Goal: Task Accomplishment & Management: Manage account settings

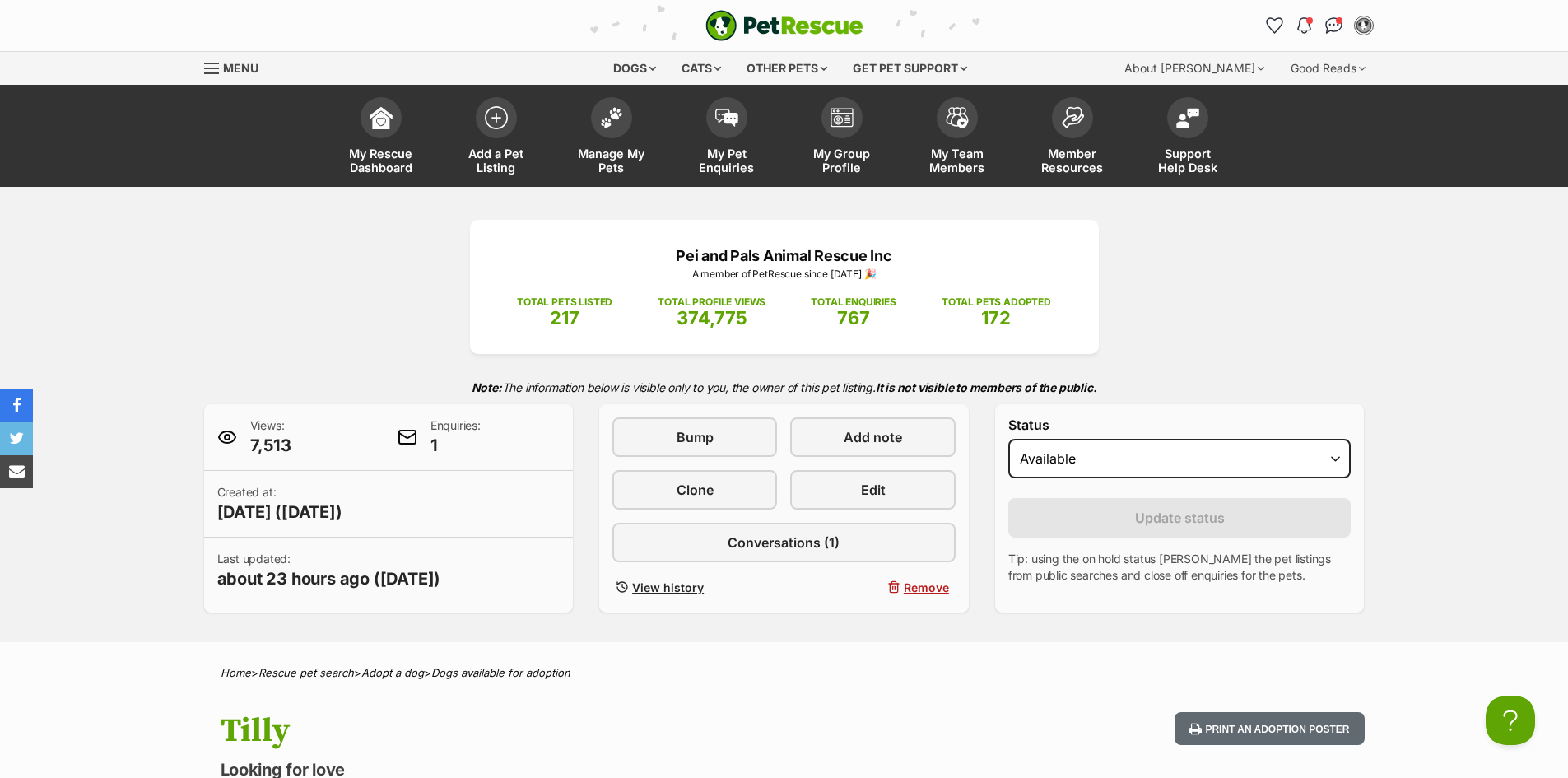
drag, startPoint x: 608, startPoint y: 122, endPoint x: 605, endPoint y: 320, distance: 198.0
click at [608, 122] on img at bounding box center [611, 117] width 23 height 22
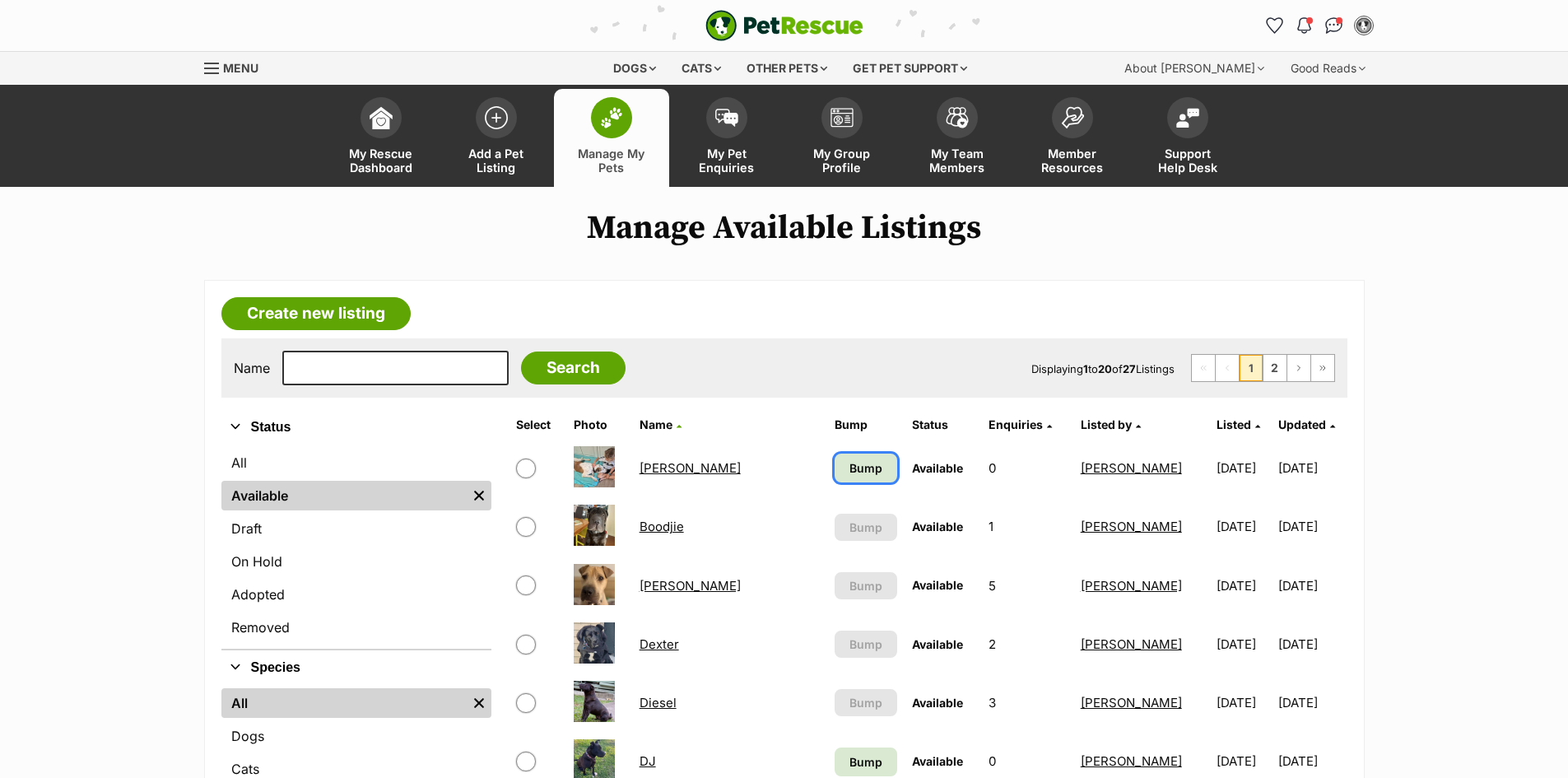
click at [849, 470] on span "Bump" at bounding box center [866, 469] width 33 height 18
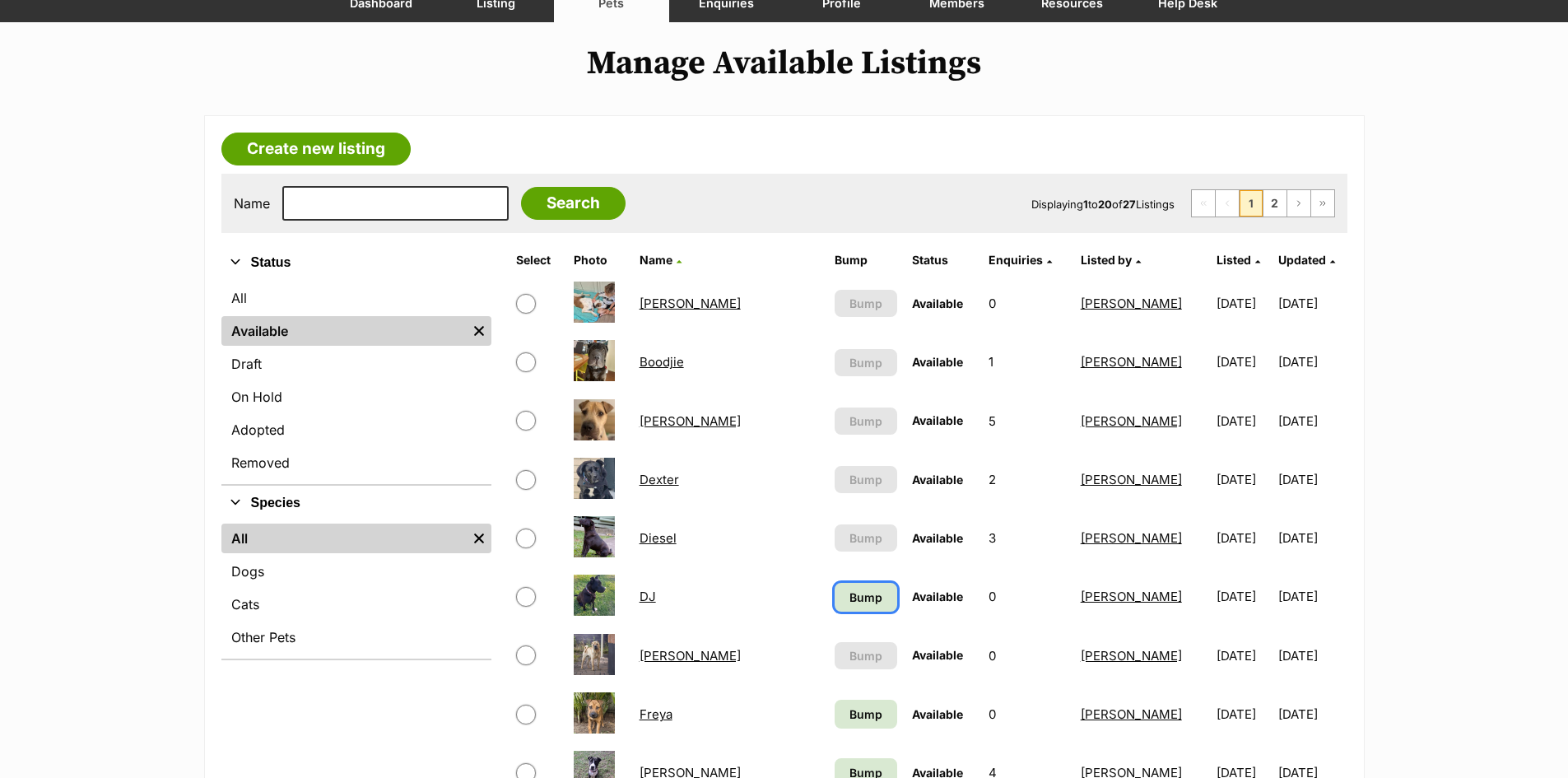
click at [849, 602] on span "Bump" at bounding box center [866, 598] width 33 height 18
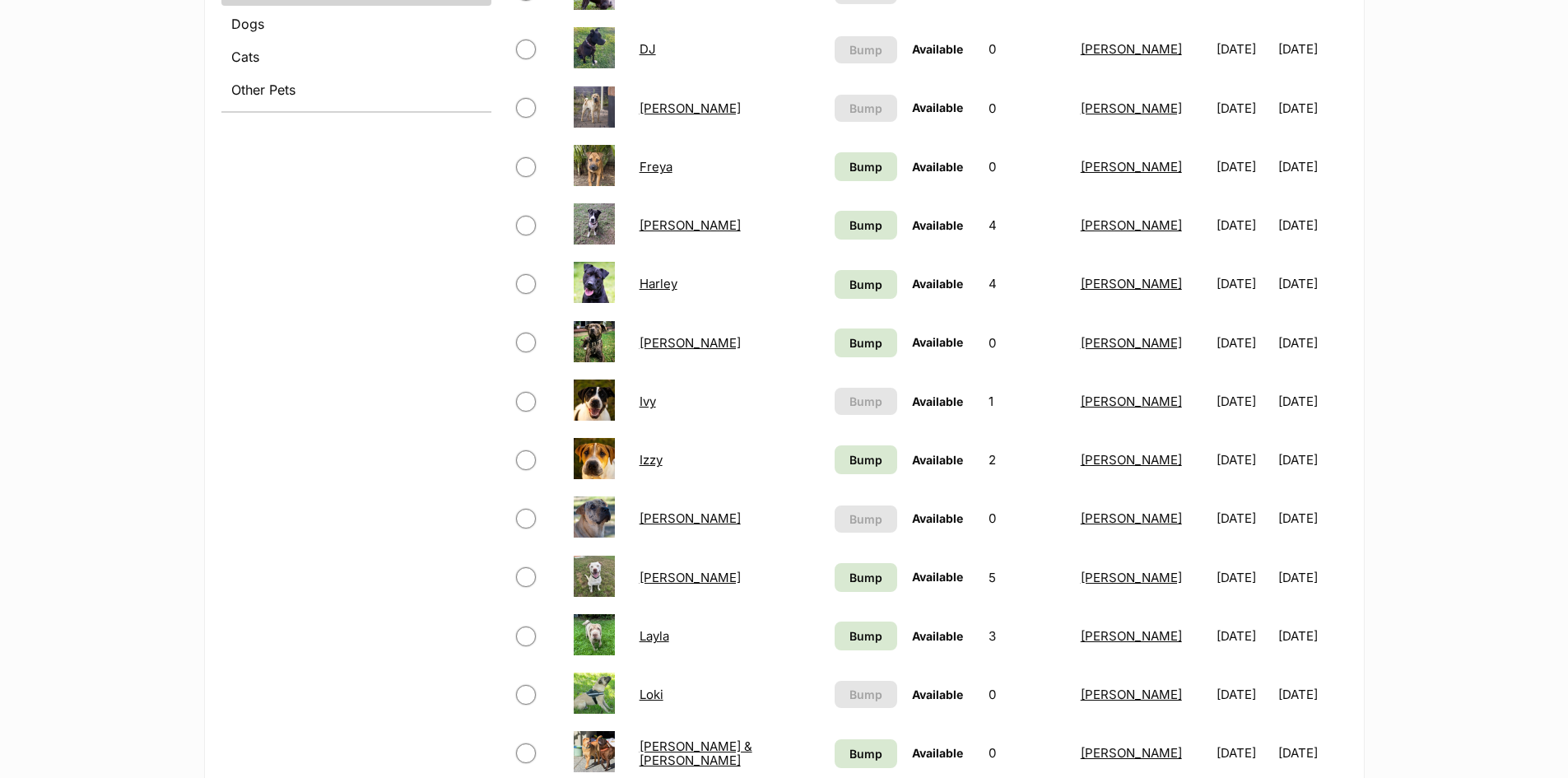
scroll to position [741, 0]
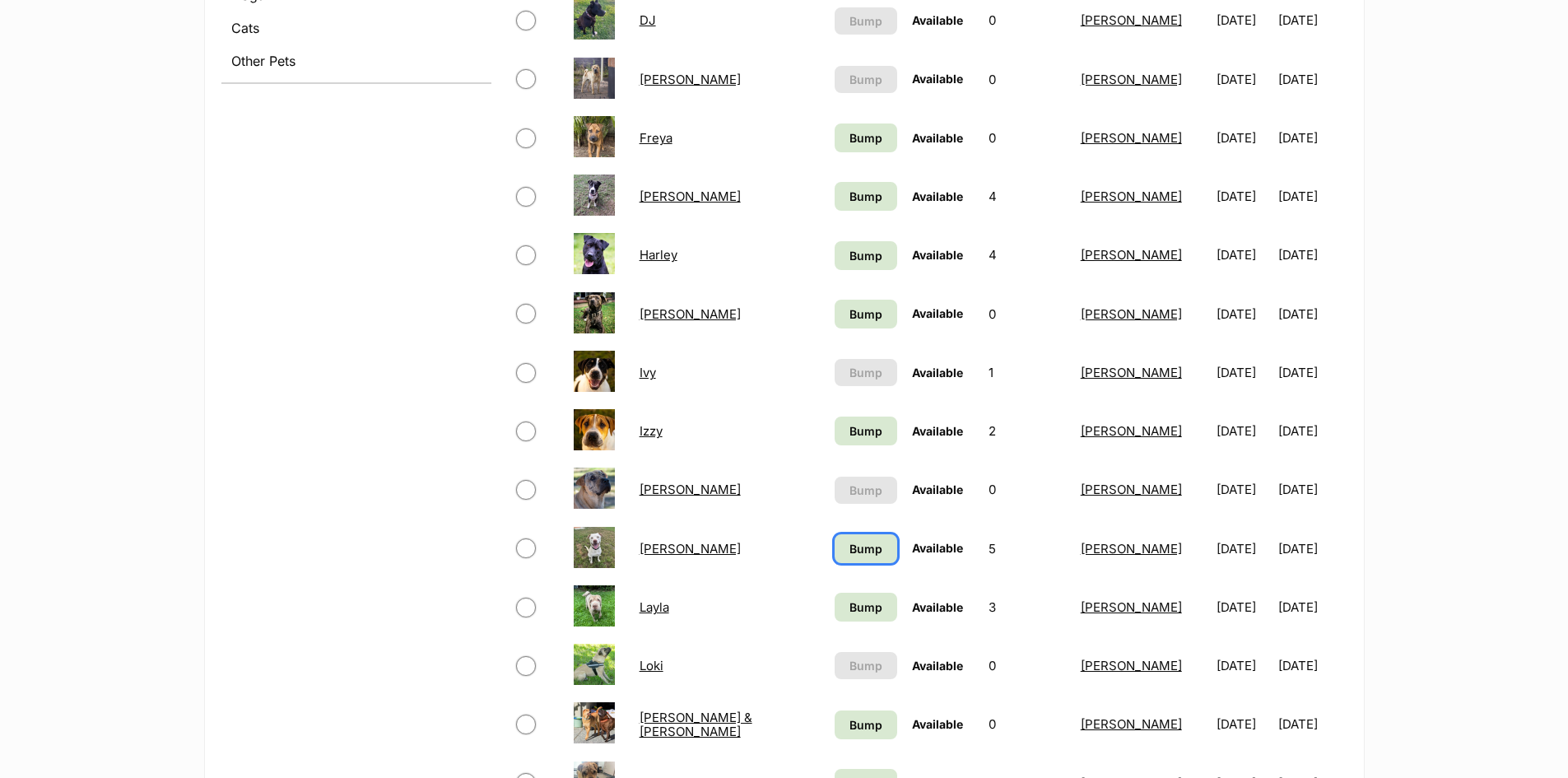
click at [849, 553] on span "Bump" at bounding box center [866, 549] width 33 height 18
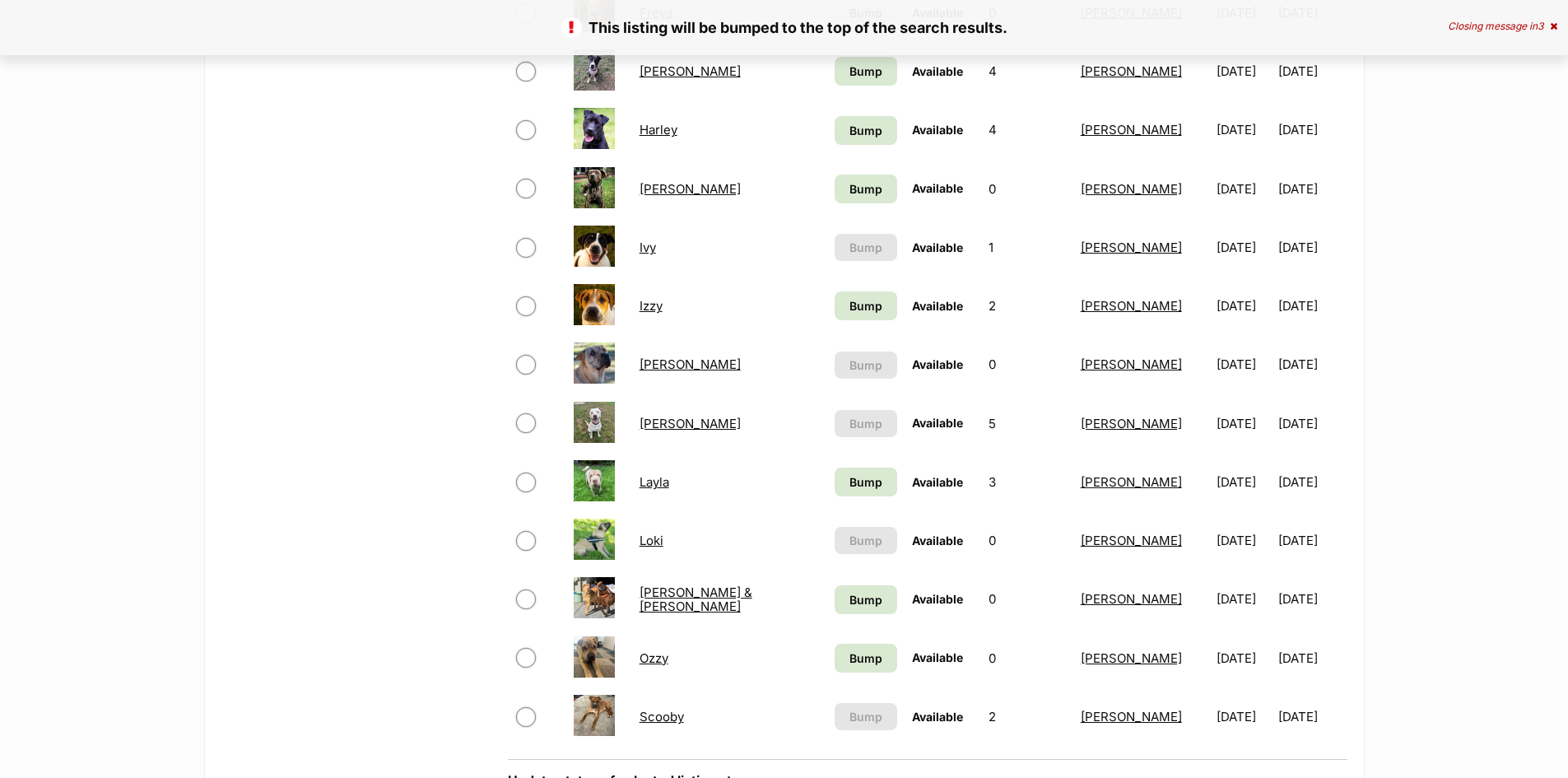
scroll to position [906, 0]
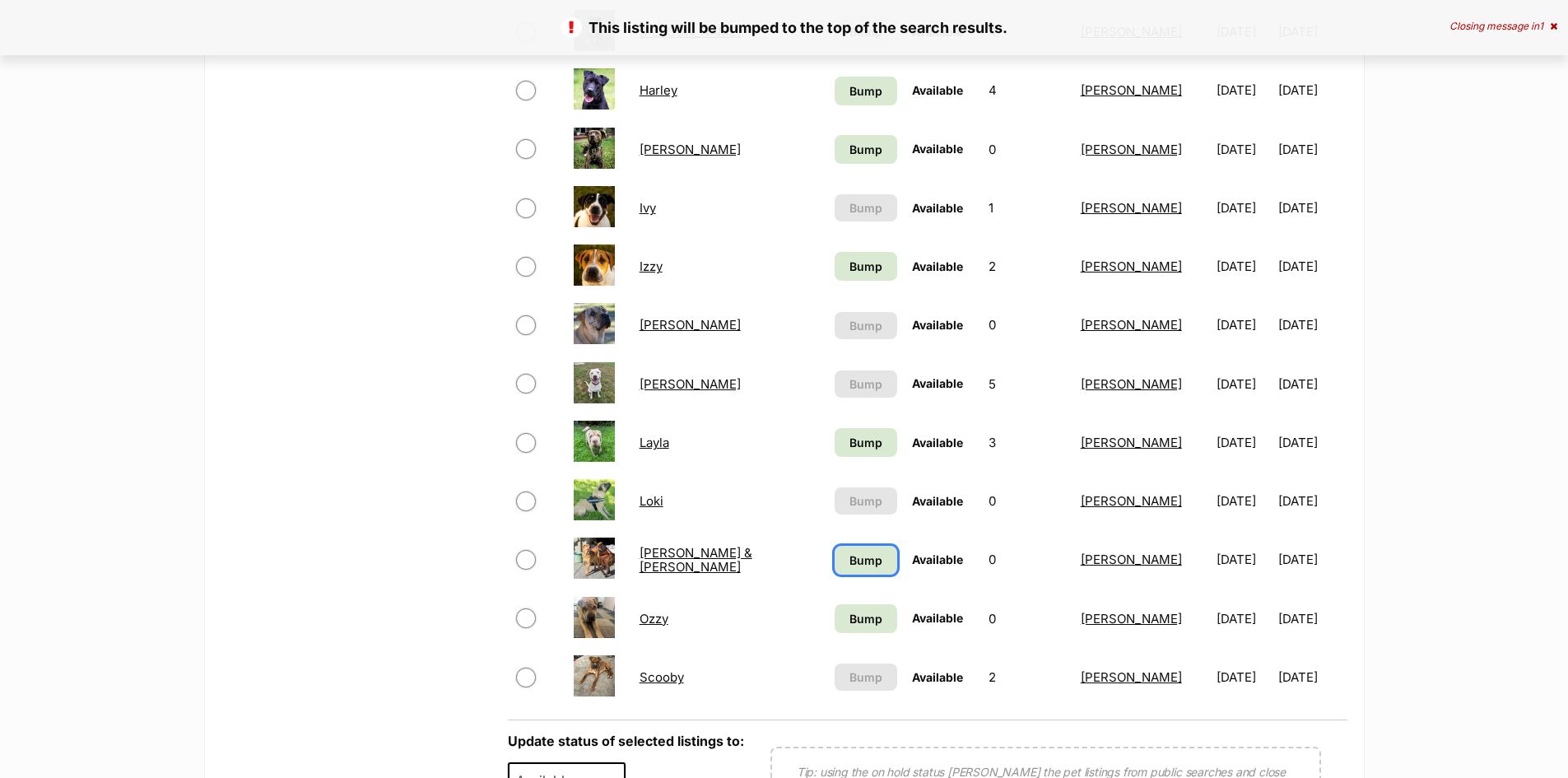
click at [849, 564] on span "Bump" at bounding box center [866, 561] width 33 height 18
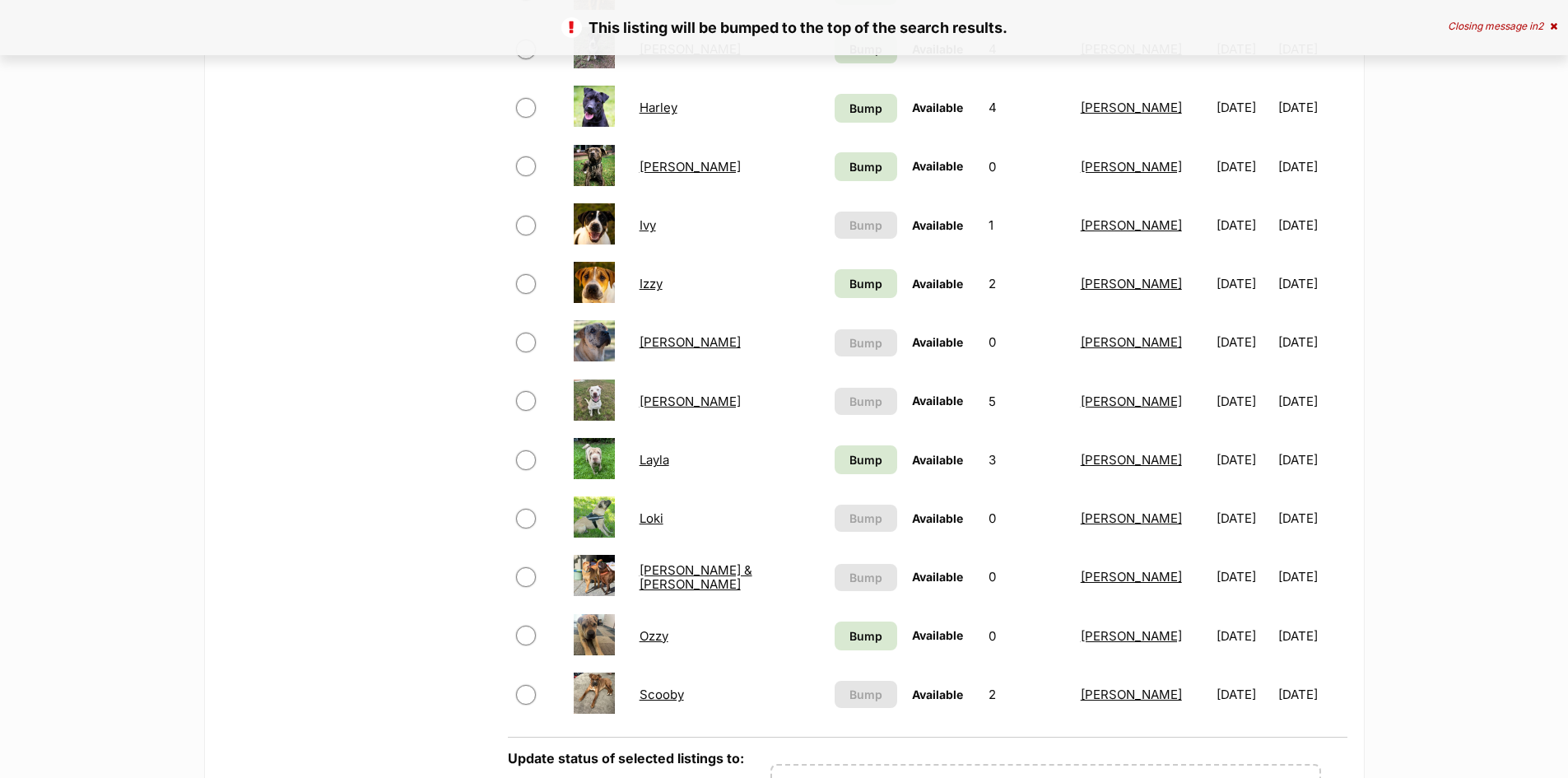
scroll to position [988, 0]
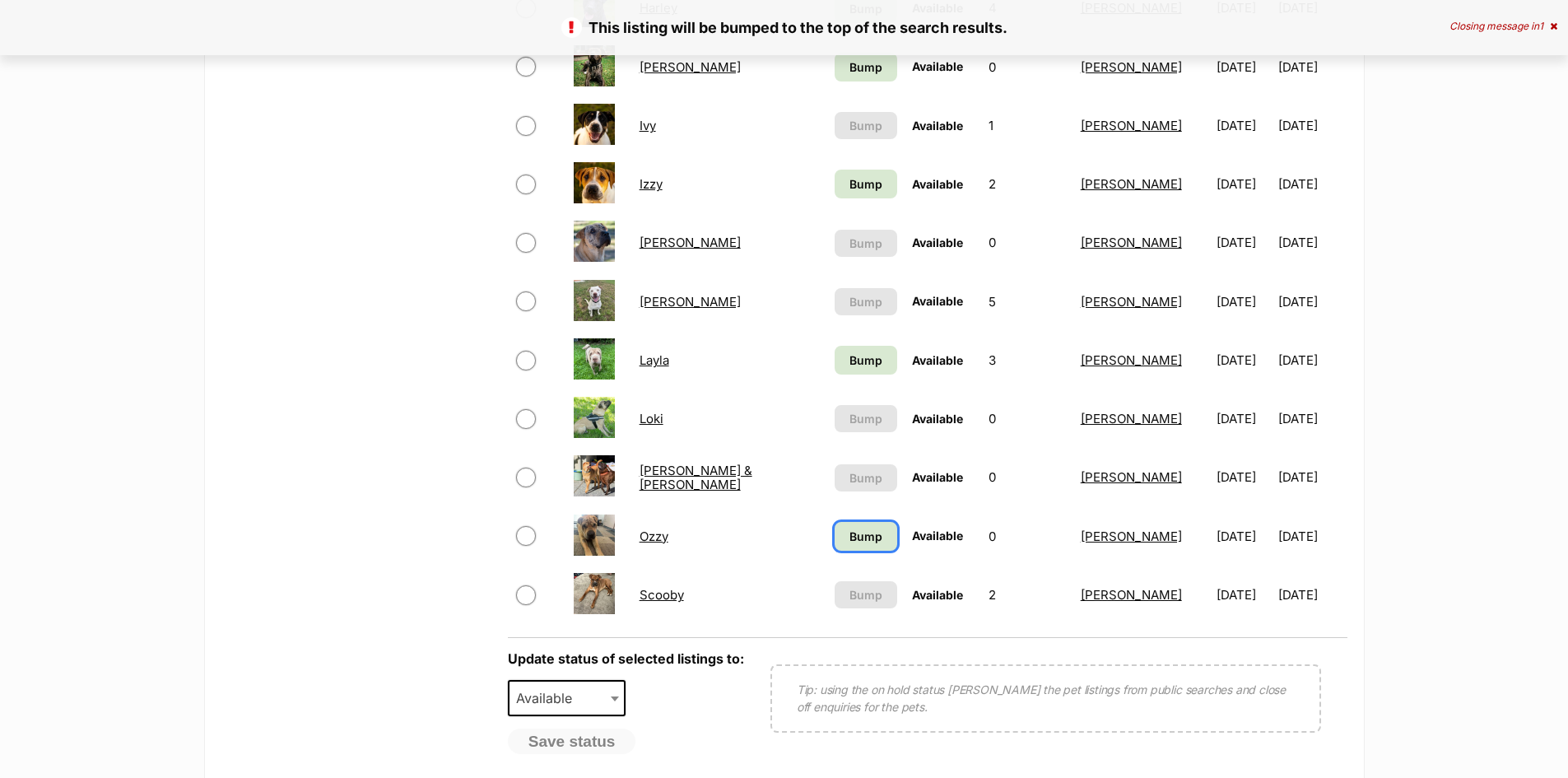
click at [849, 535] on span "Bump" at bounding box center [866, 536] width 33 height 18
